Goal: Task Accomplishment & Management: Manage account settings

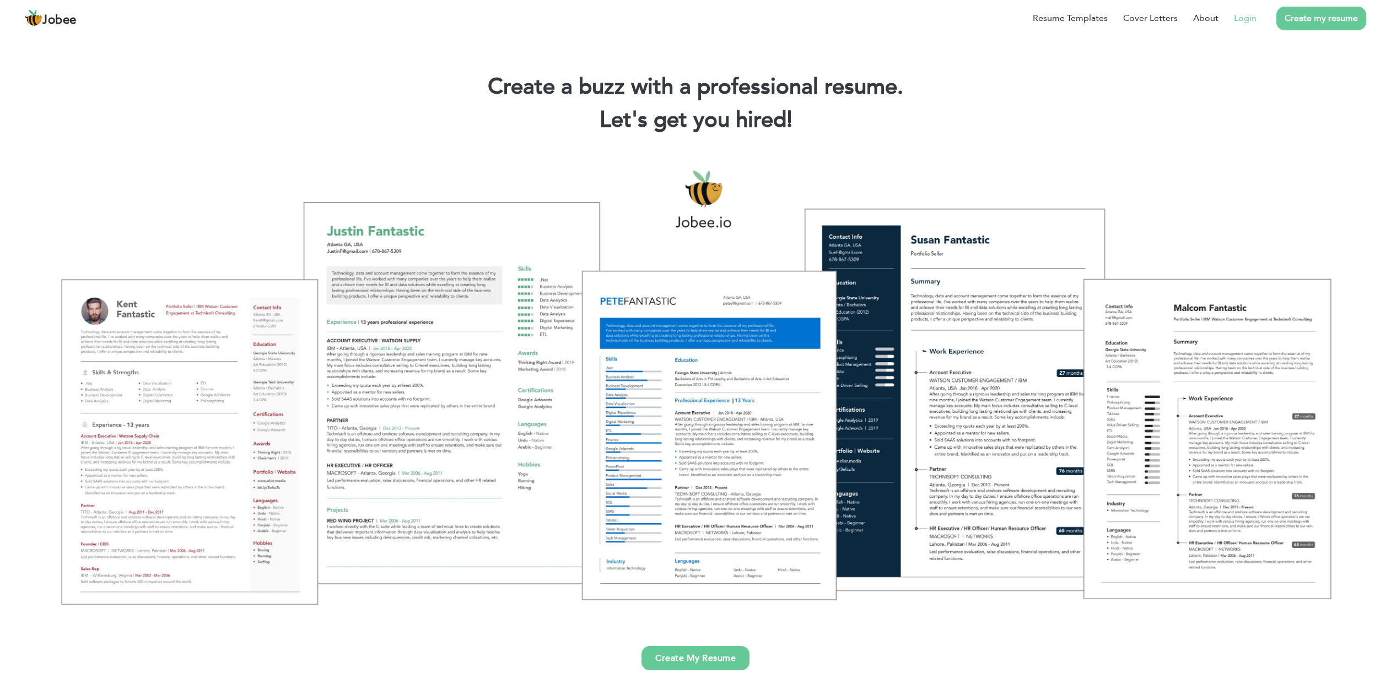
click at [1248, 17] on link "Login" at bounding box center [1245, 18] width 23 height 13
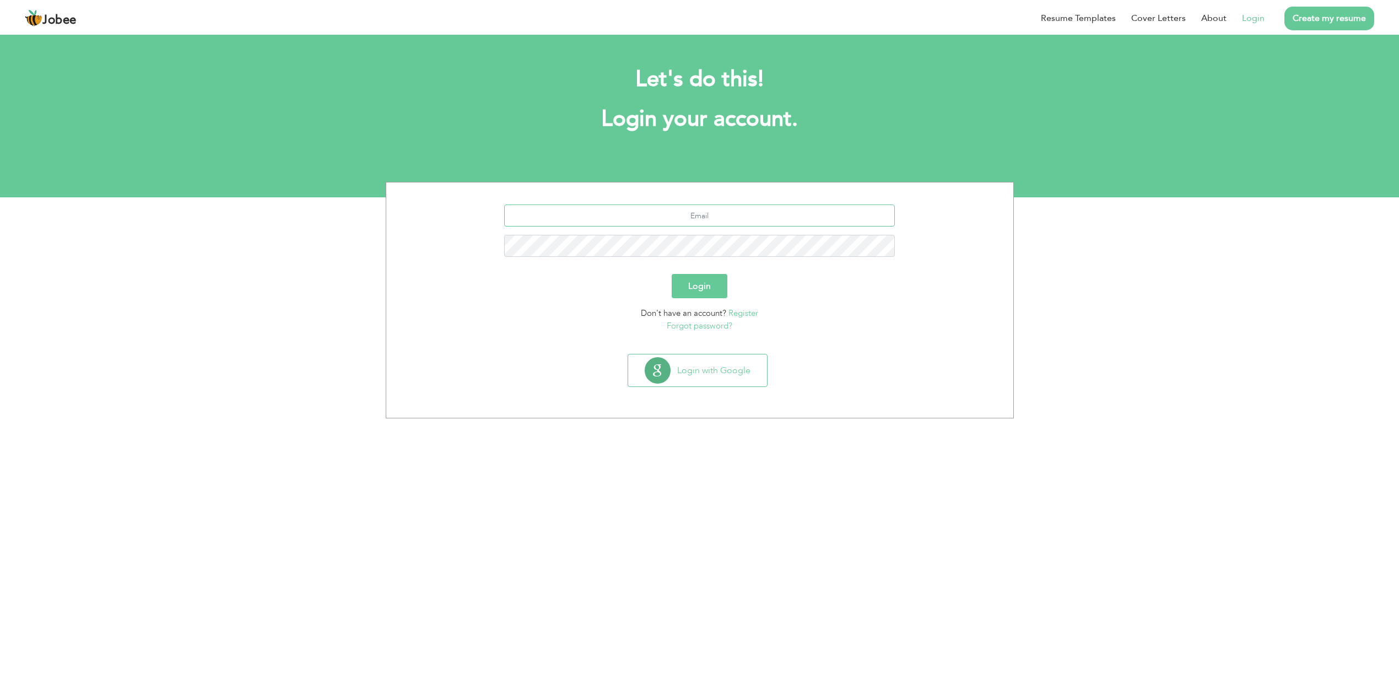
click at [707, 217] on input "text" at bounding box center [699, 215] width 391 height 22
type input "[EMAIL_ADDRESS][DOMAIN_NAME]"
click at [672, 274] on button "Login" at bounding box center [700, 286] width 56 height 24
click at [730, 356] on link "Forgot password?" at bounding box center [700, 356] width 66 height 11
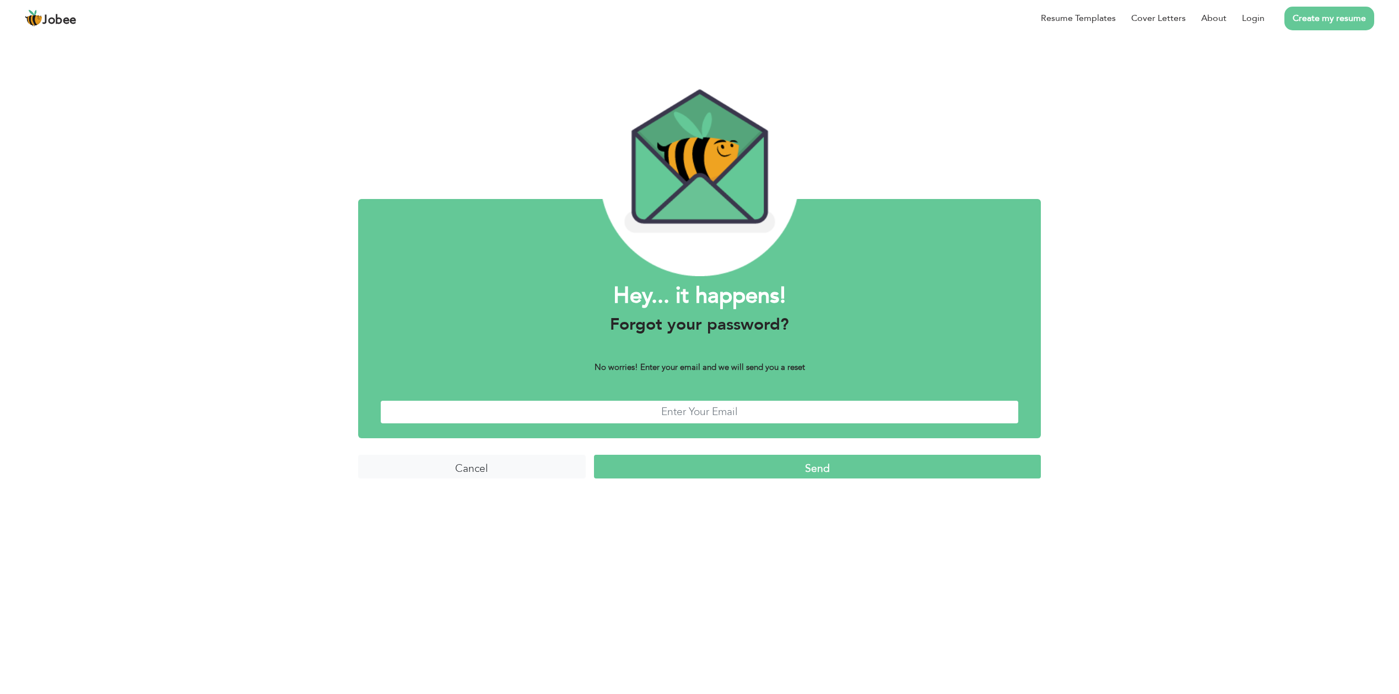
click at [718, 407] on input "text" at bounding box center [699, 412] width 639 height 24
type input "missamnashahid@gmail.com"
click at [594, 455] on input "Send" at bounding box center [817, 467] width 447 height 24
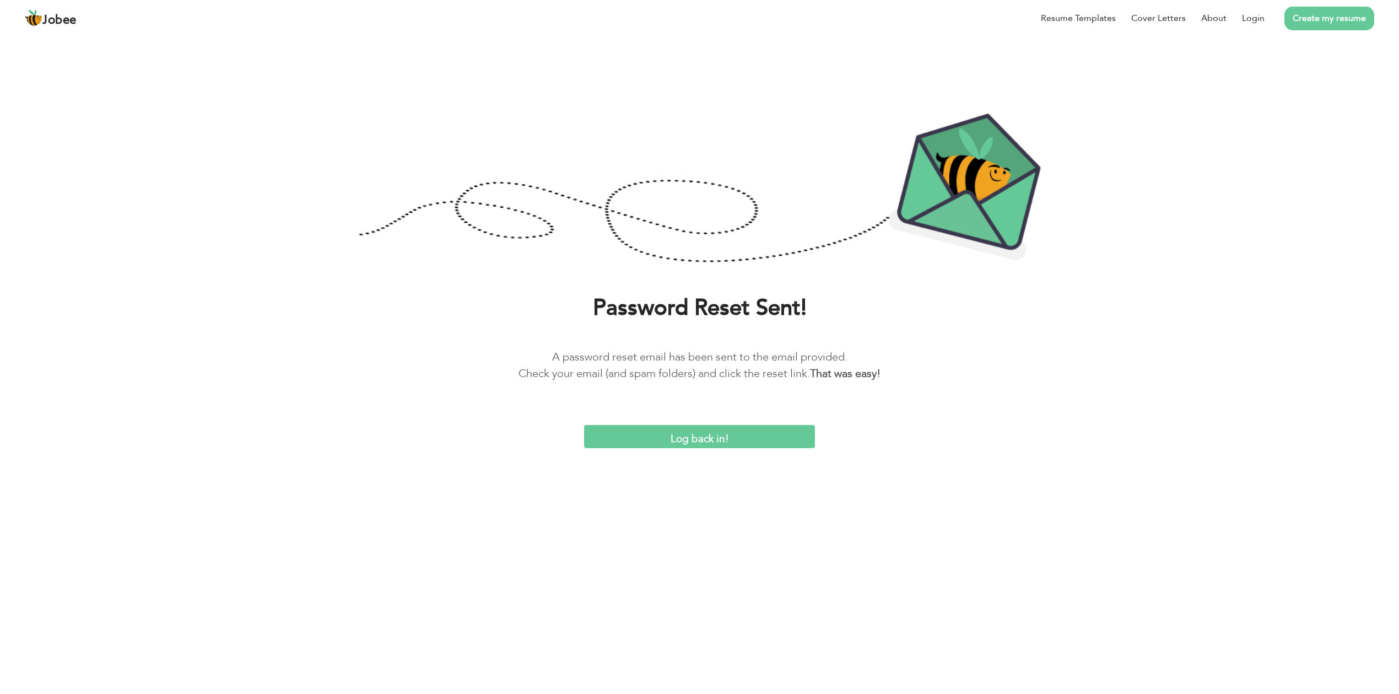
click at [729, 443] on input "Log back in!" at bounding box center [699, 437] width 230 height 24
